Goal: Task Accomplishment & Management: Manage account settings

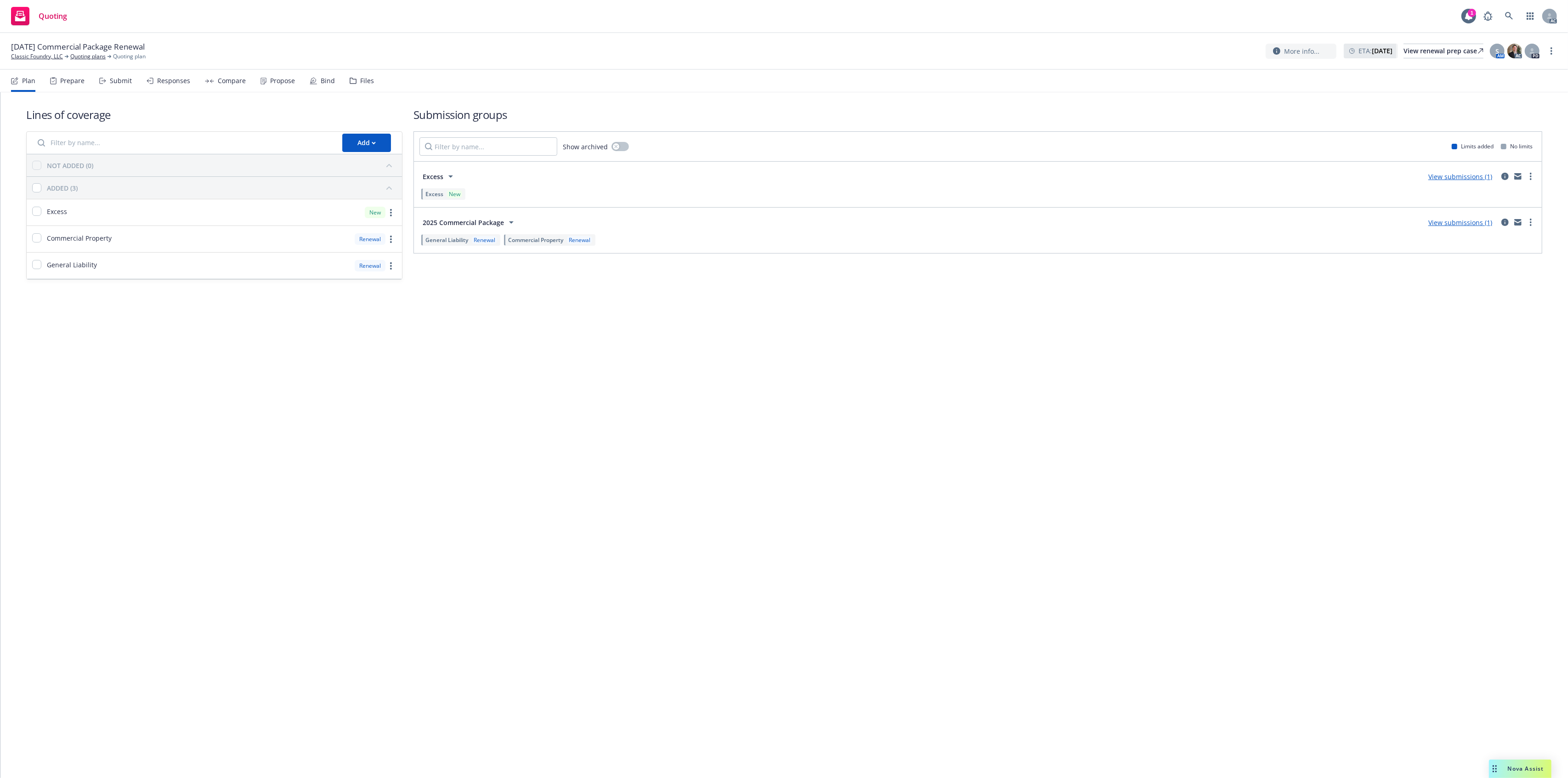
click at [370, 76] on div "Files" at bounding box center [362, 81] width 24 height 22
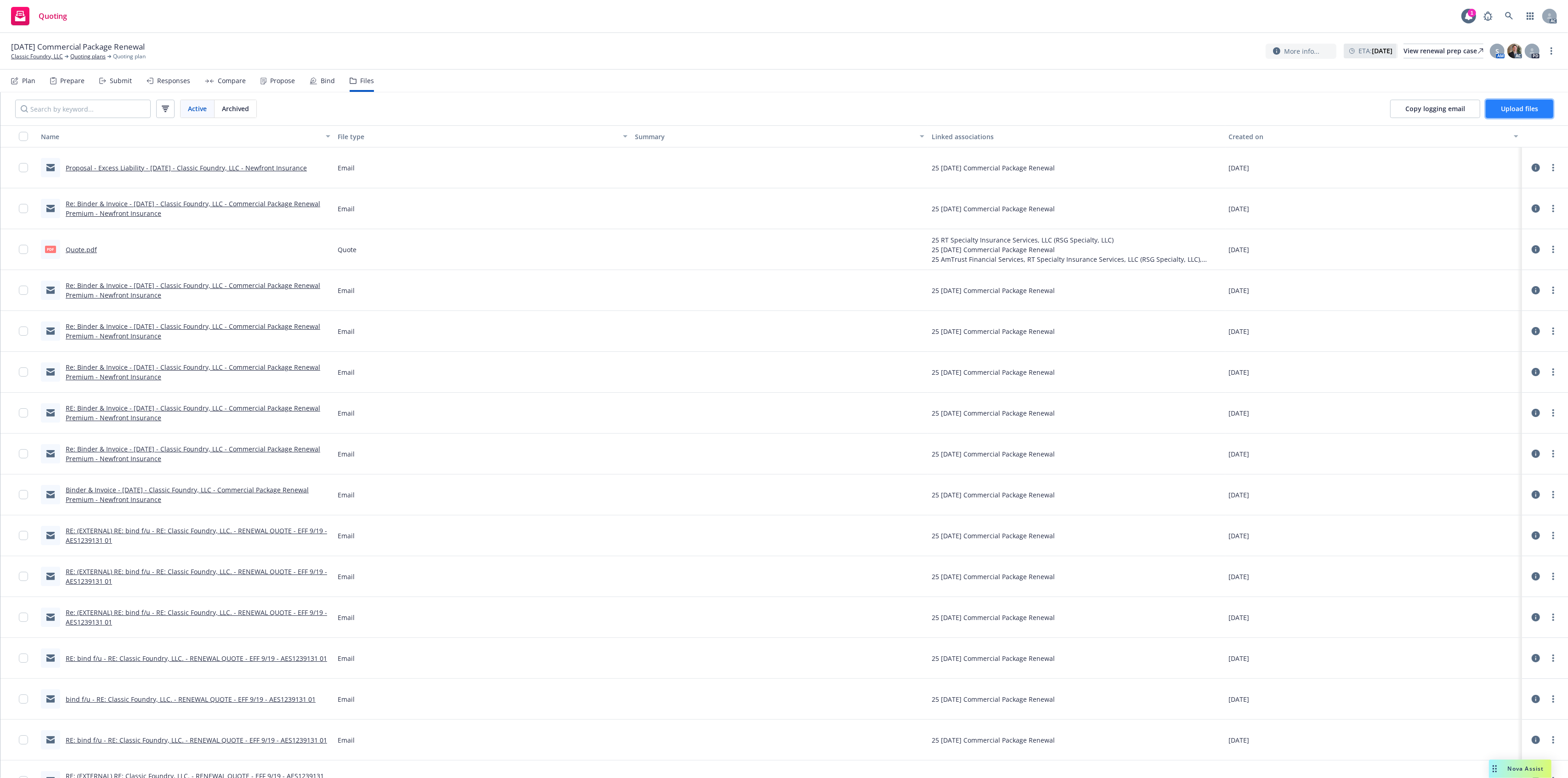
click at [1499, 103] on button "Upload files" at bounding box center [1519, 108] width 68 height 19
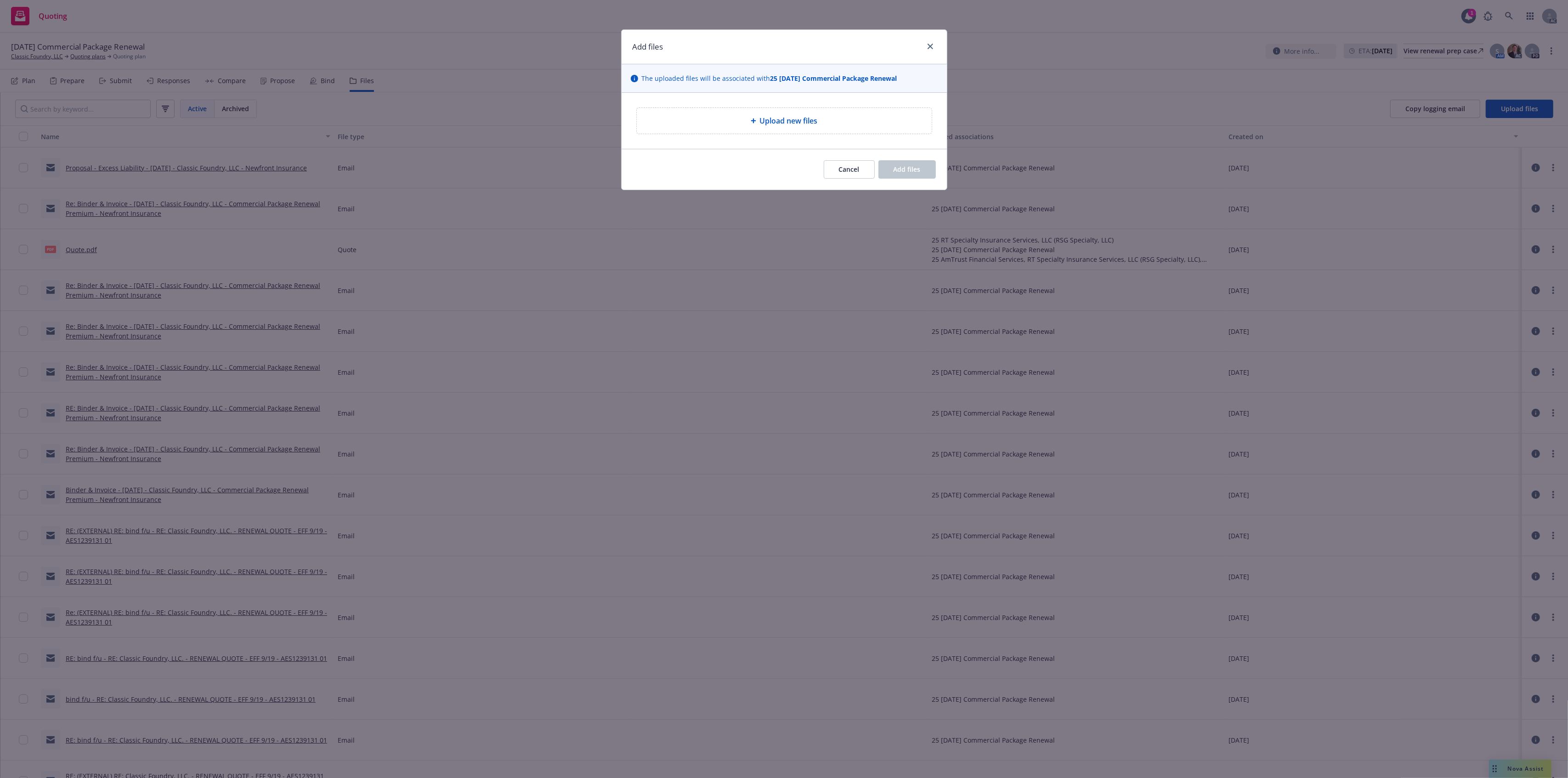
click at [848, 118] on div "Upload new files" at bounding box center [784, 121] width 280 height 11
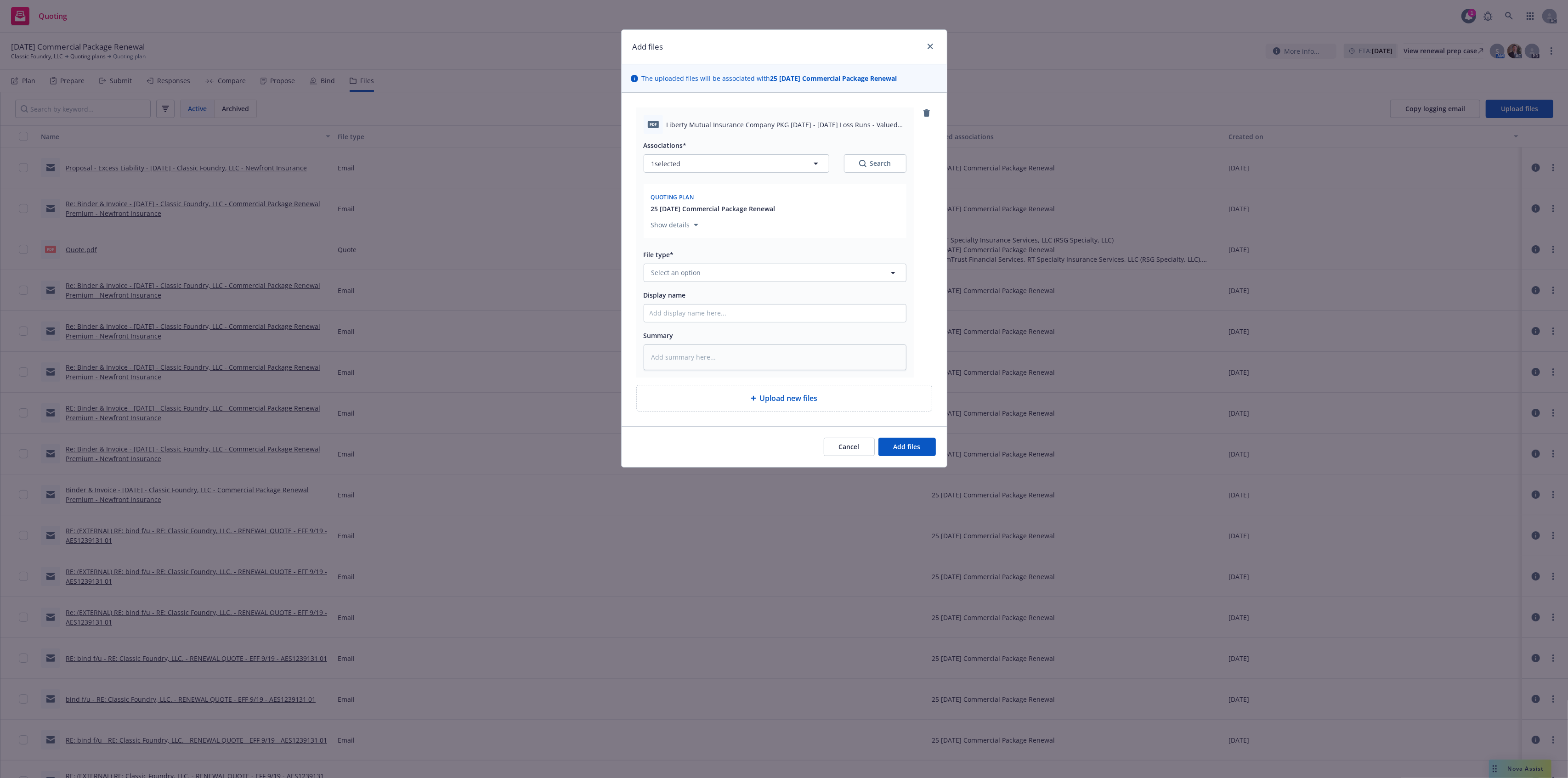
click at [706, 260] on div "File type*" at bounding box center [774, 254] width 262 height 11
click at [704, 267] on button "Select an option" at bounding box center [774, 273] width 262 height 19
type input "`"
type textarea "x"
paste input "Loss Runs"
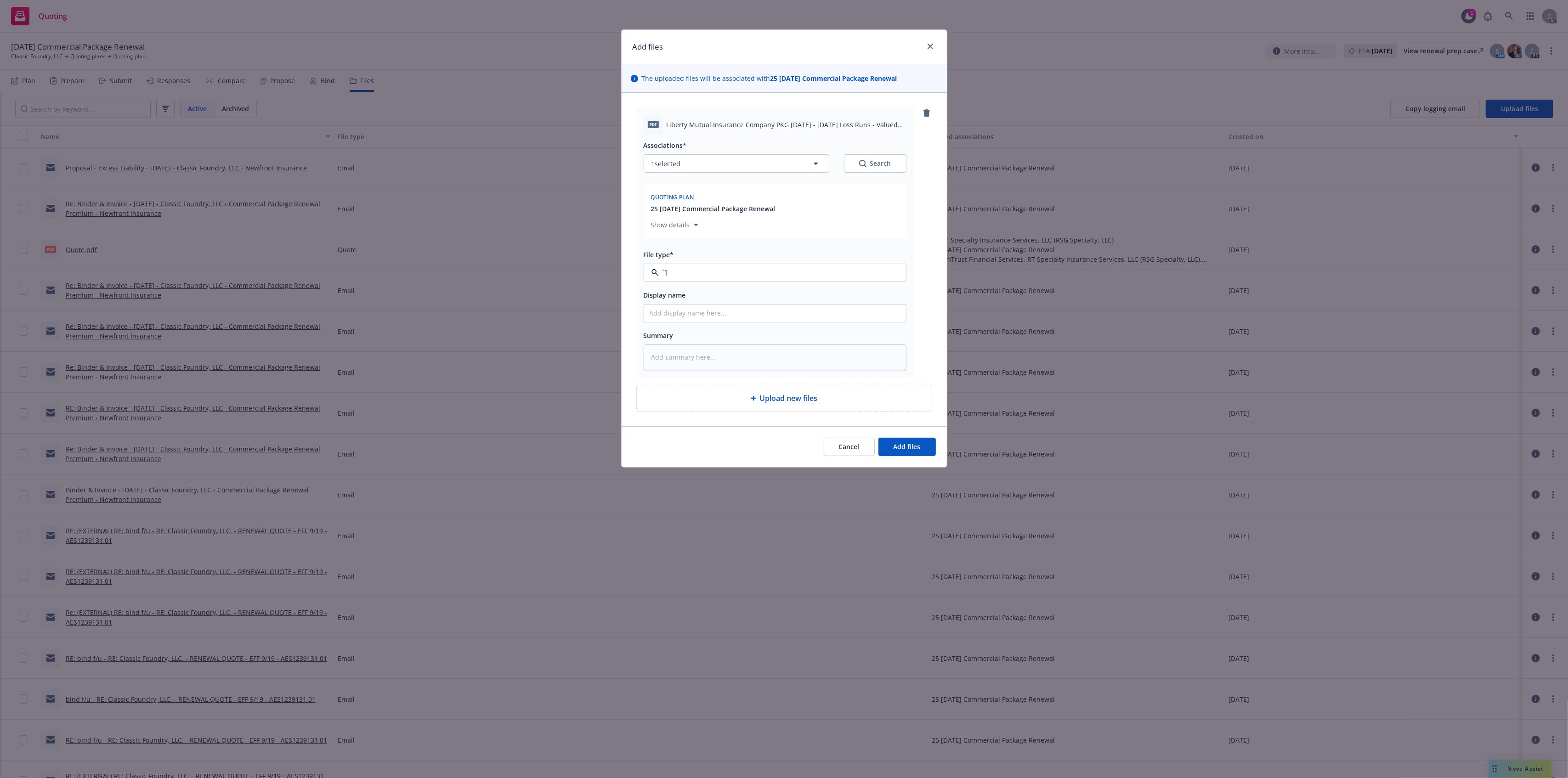
type input "Loss Runs"
click at [681, 289] on div "Loss Runs" at bounding box center [775, 299] width 261 height 24
click at [873, 154] on div "Associations* 1 selected Search" at bounding box center [774, 157] width 262 height 33
click at [896, 153] on div "Associations* 1 selected Search" at bounding box center [774, 157] width 262 height 33
click at [872, 162] on div "Search" at bounding box center [874, 163] width 32 height 9
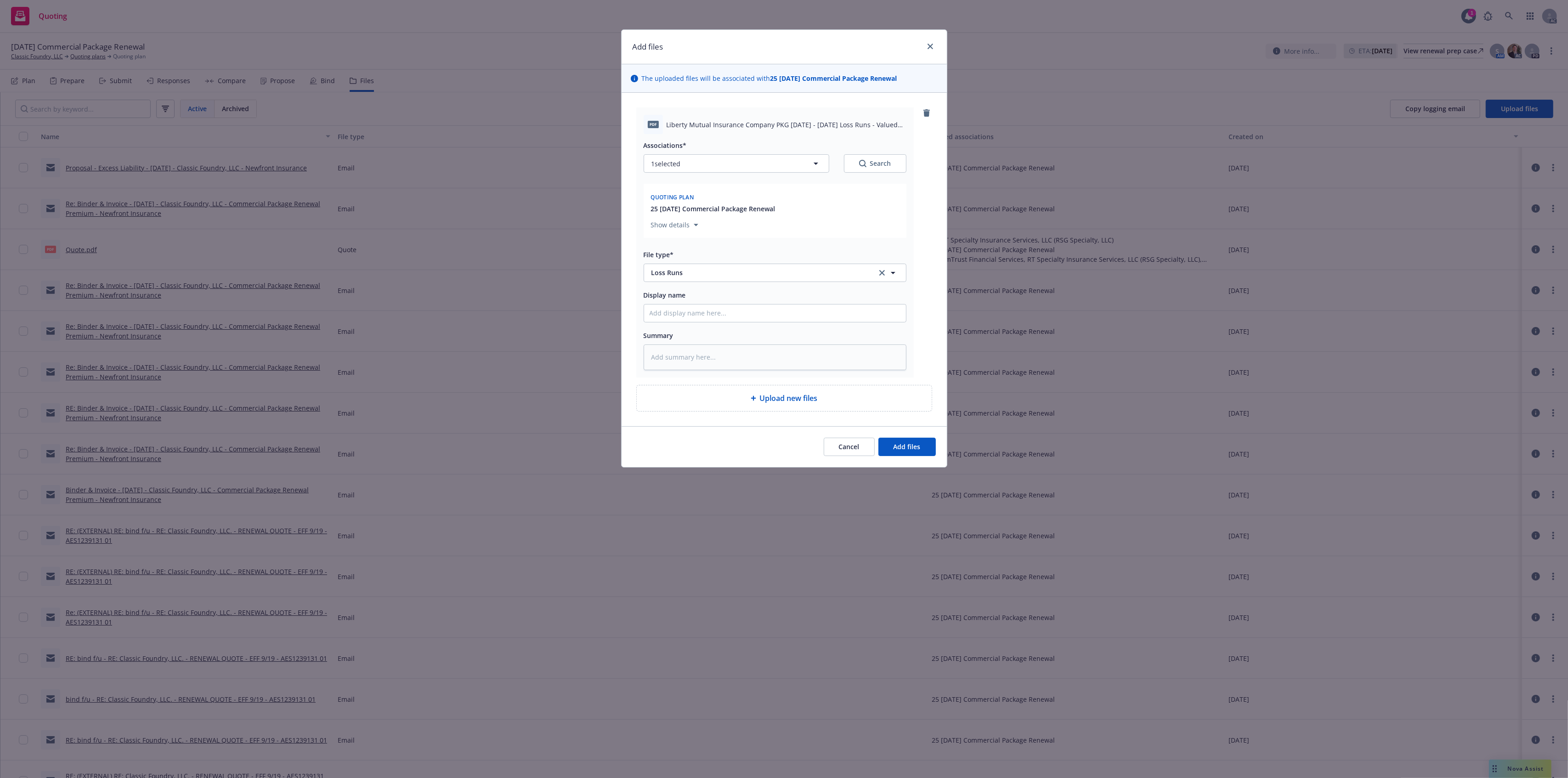
type textarea "x"
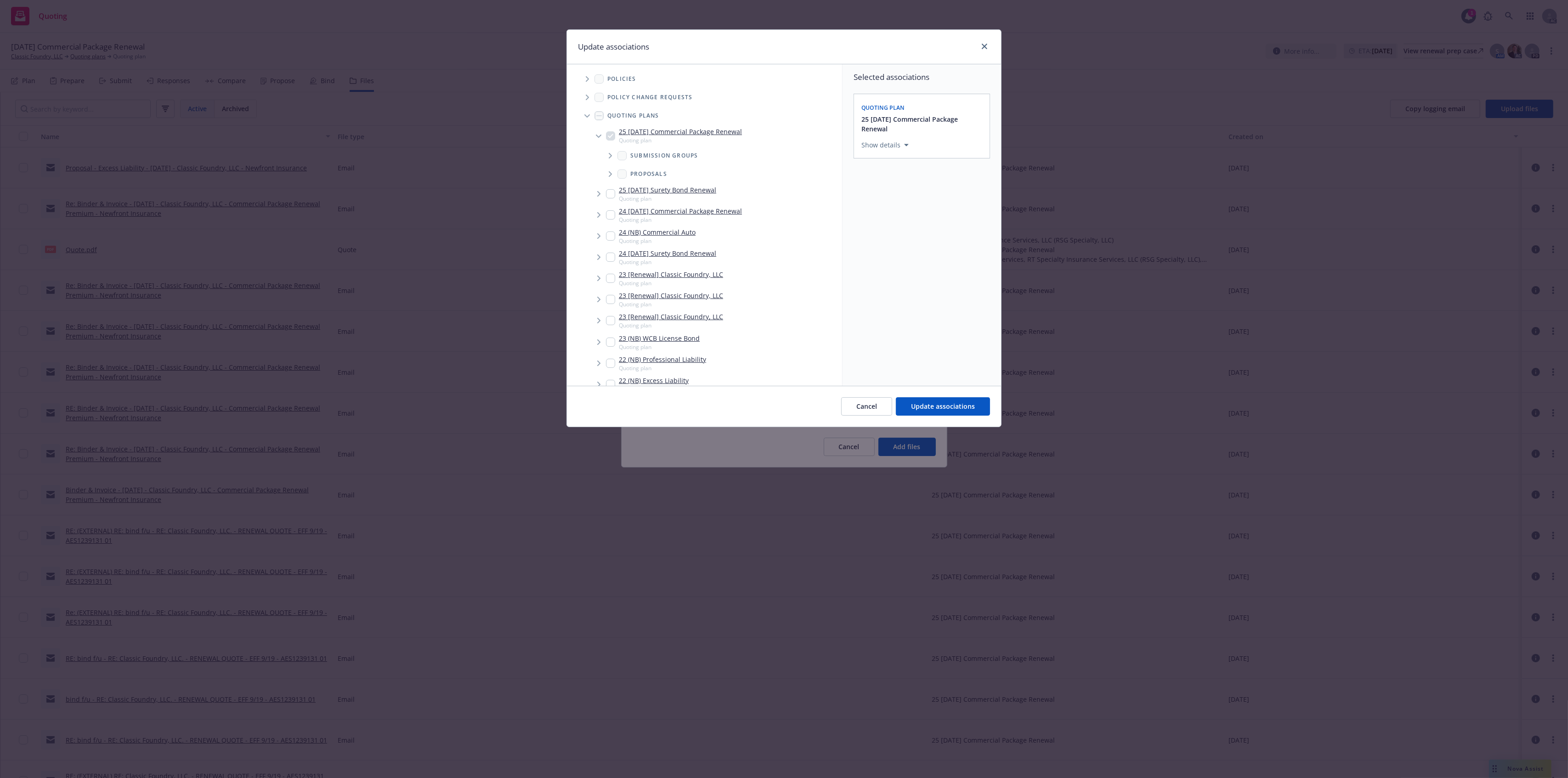
scroll to position [259, 0]
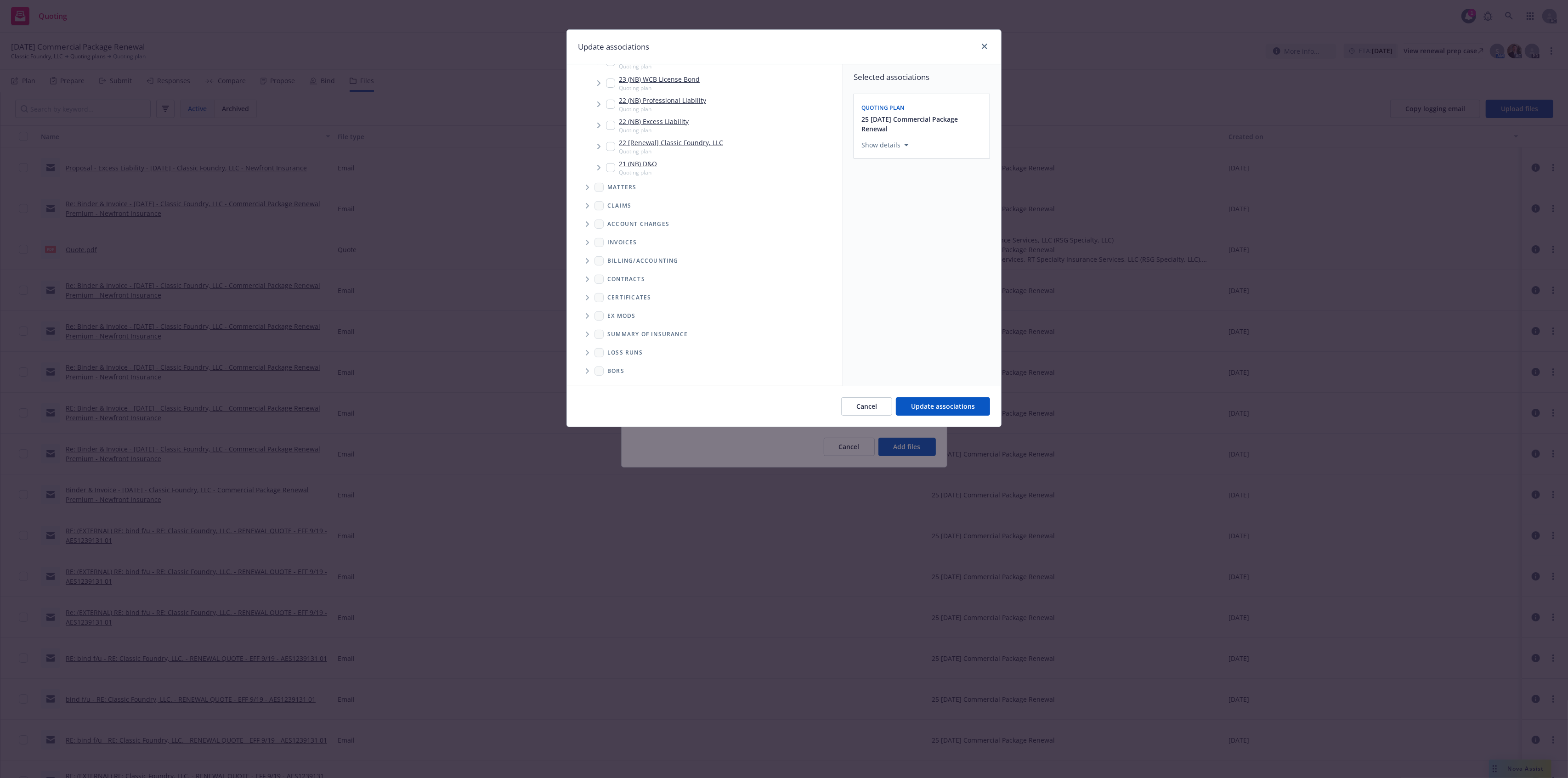
click at [579, 353] on ul "Billing/Accounting Contracts Certificates Ex Mods Summary of insurance Loss Run…" at bounding box center [704, 315] width 275 height 129
click at [584, 348] on span "Folder Tree Example" at bounding box center [587, 353] width 15 height 15
click at [626, 357] on link "2025" at bounding box center [630, 351] width 15 height 9
checkbox input "true"
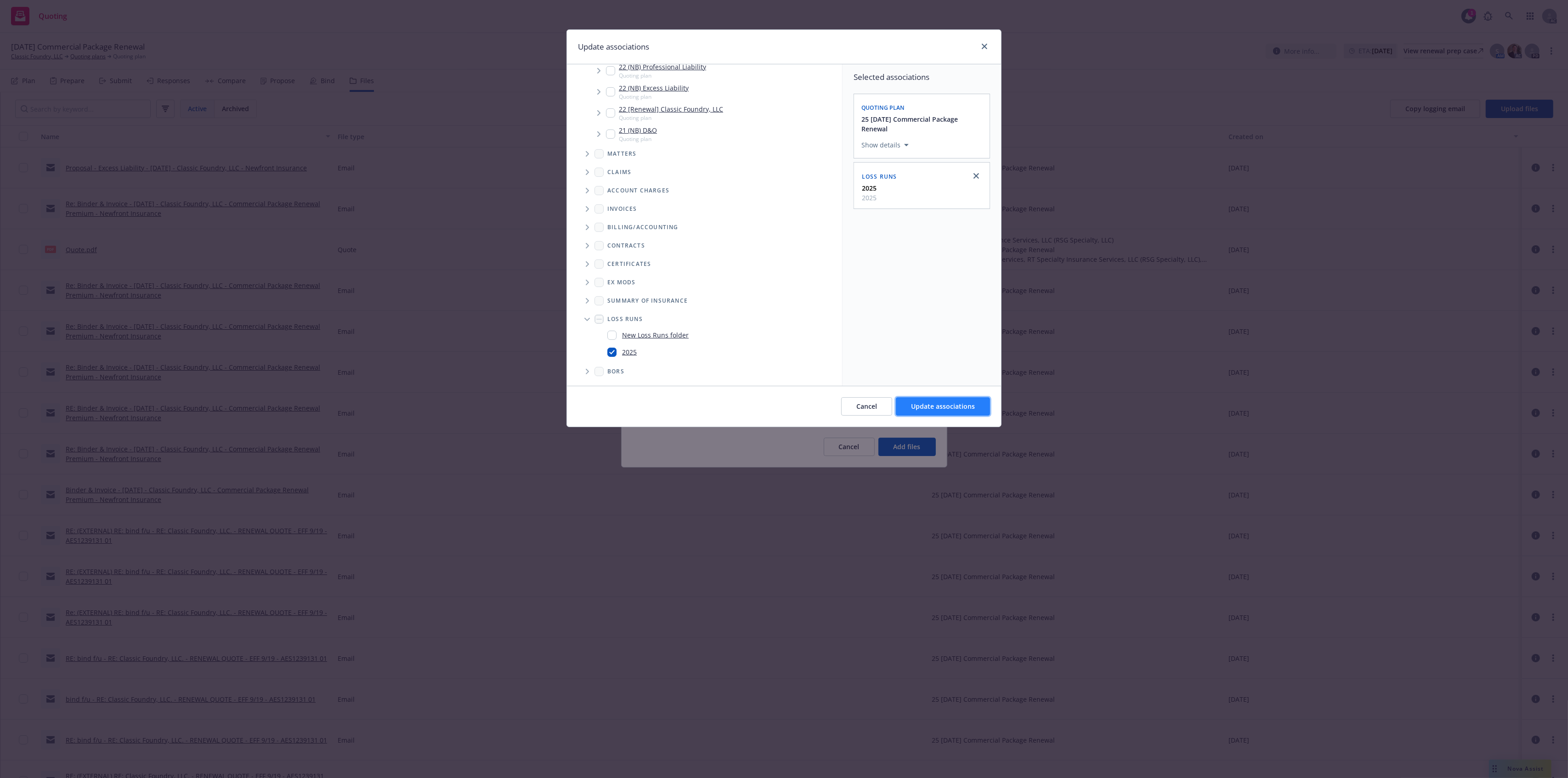
click at [950, 405] on span "Update associations" at bounding box center [942, 405] width 64 height 8
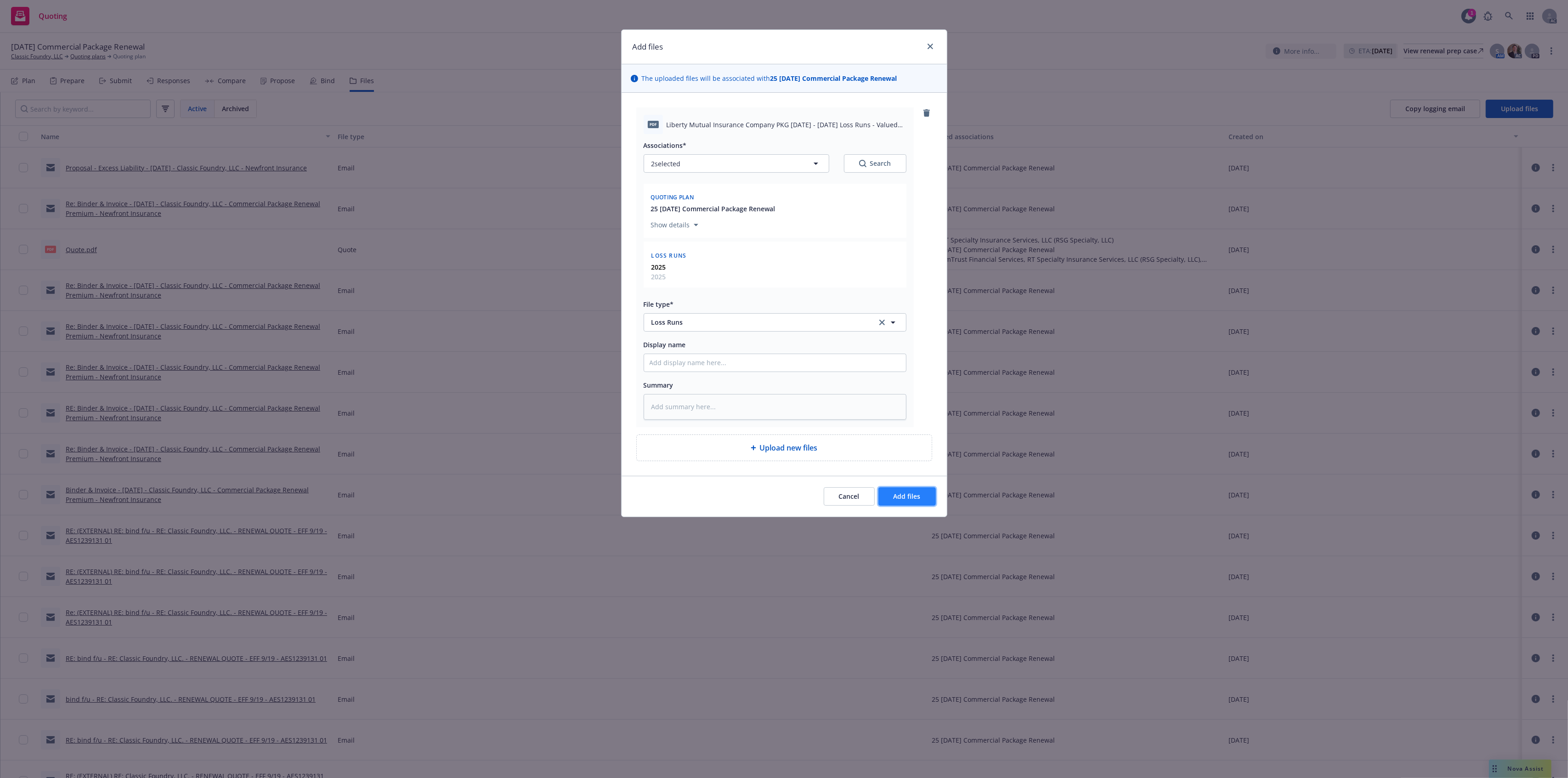
click at [915, 498] on span "Add files" at bounding box center [906, 496] width 27 height 8
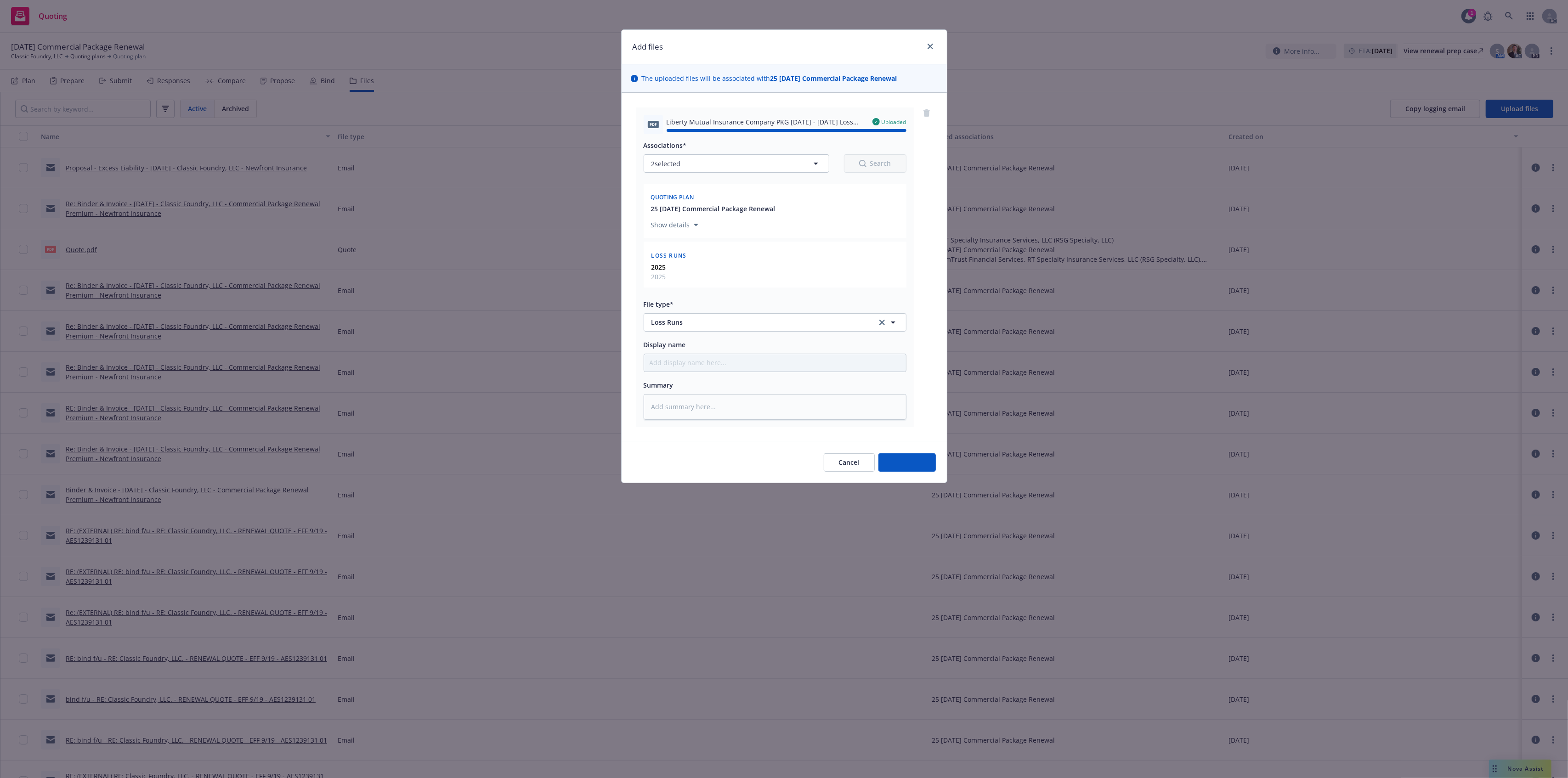
type textarea "x"
